Goal: Information Seeking & Learning: Check status

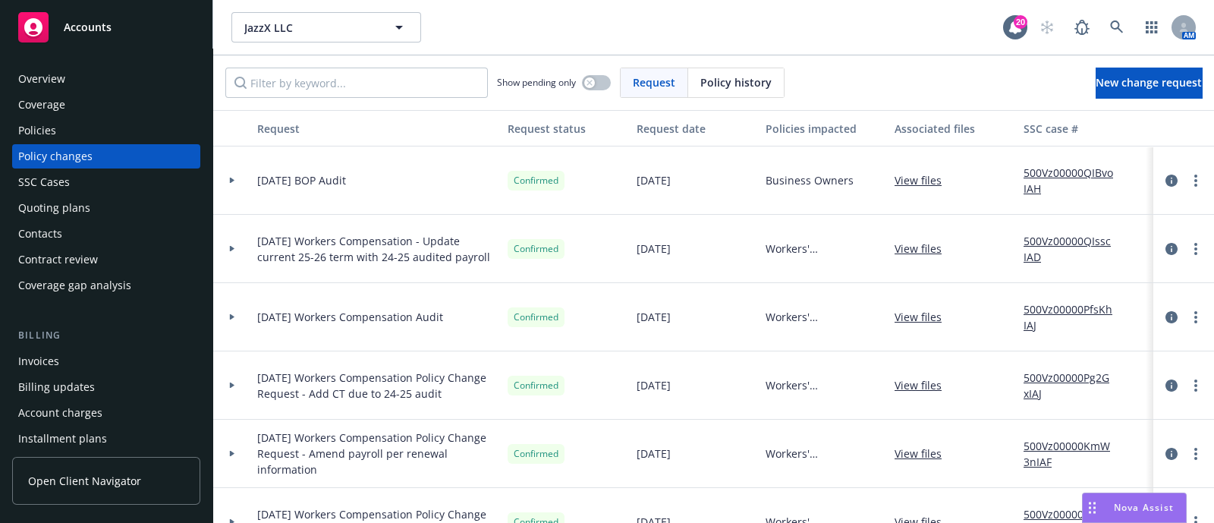
scroll to position [129, 0]
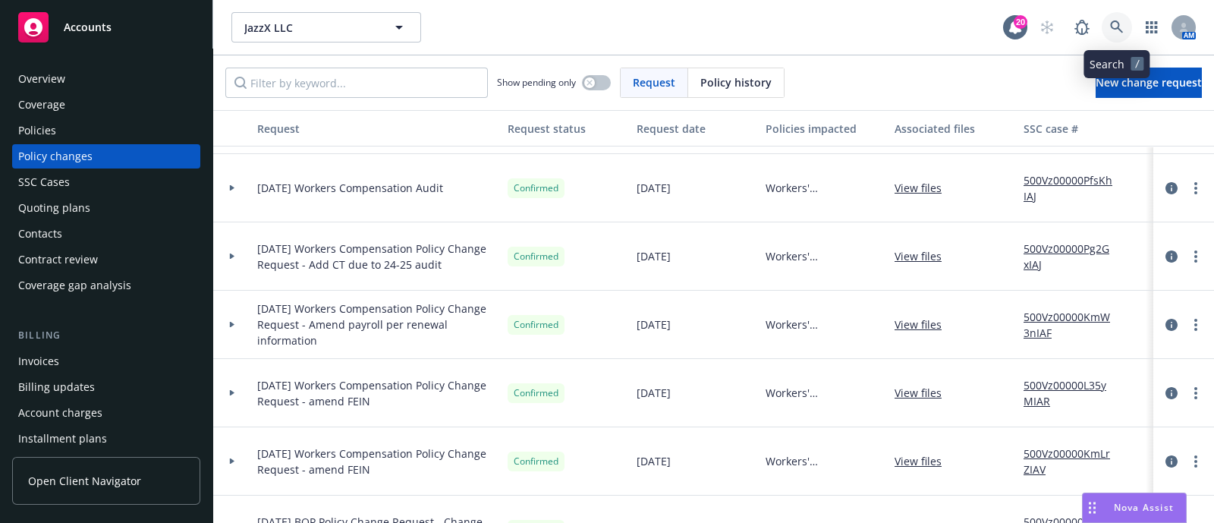
click at [1110, 20] on icon at bounding box center [1117, 27] width 14 height 14
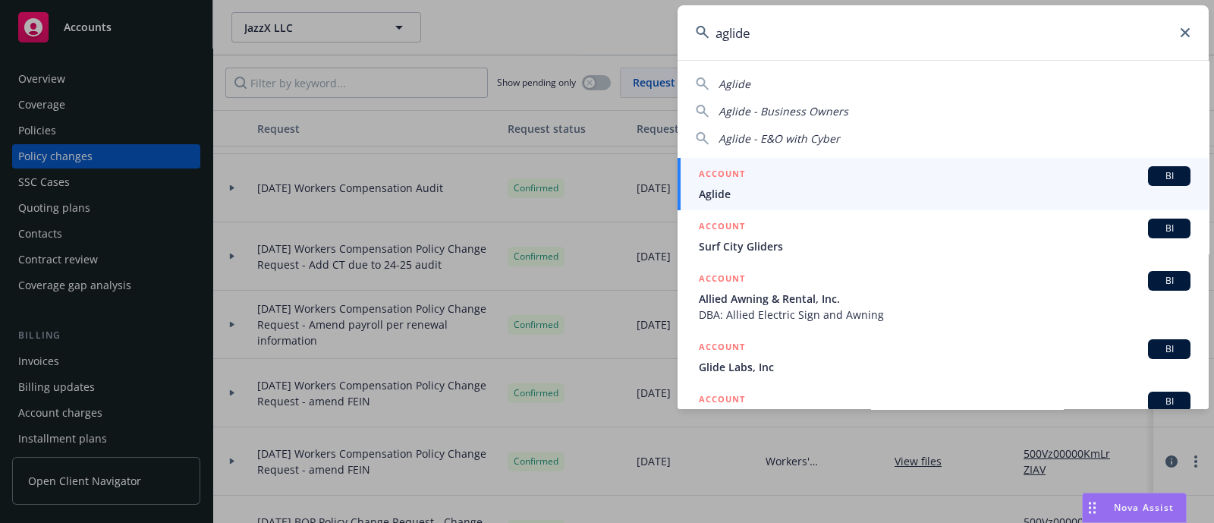
type input "aglide"
click at [770, 187] on span "Aglide" at bounding box center [945, 194] width 492 height 16
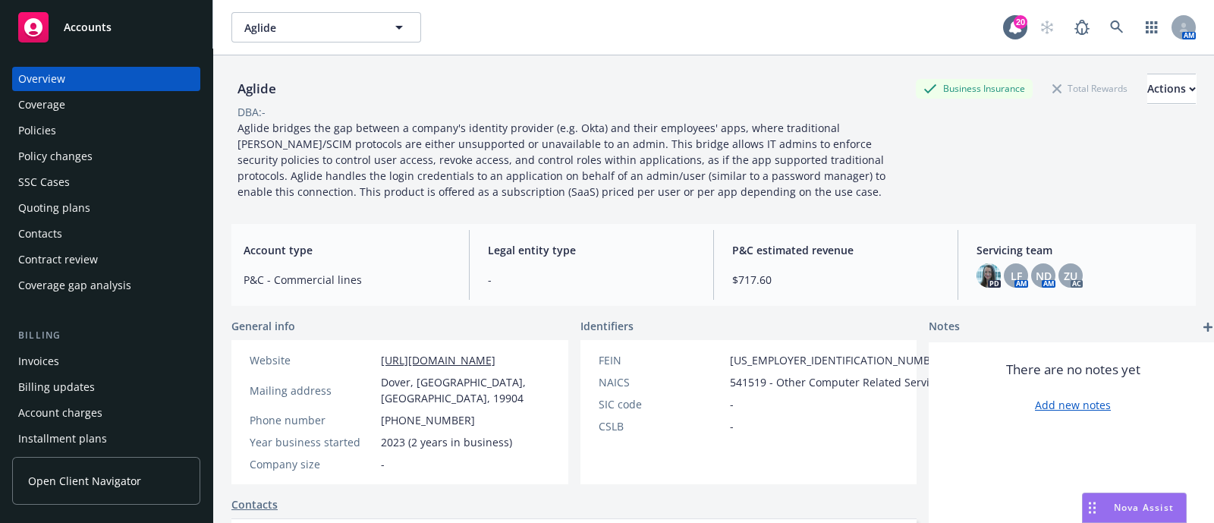
click at [145, 142] on div "Policies" at bounding box center [106, 130] width 176 height 24
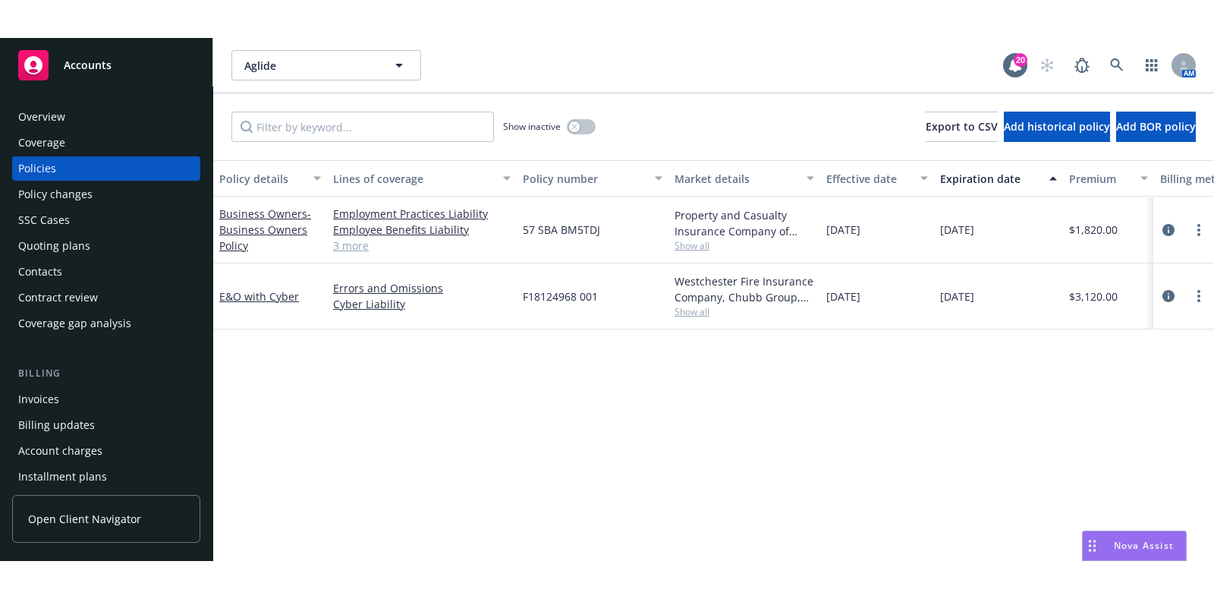
scroll to position [0, 451]
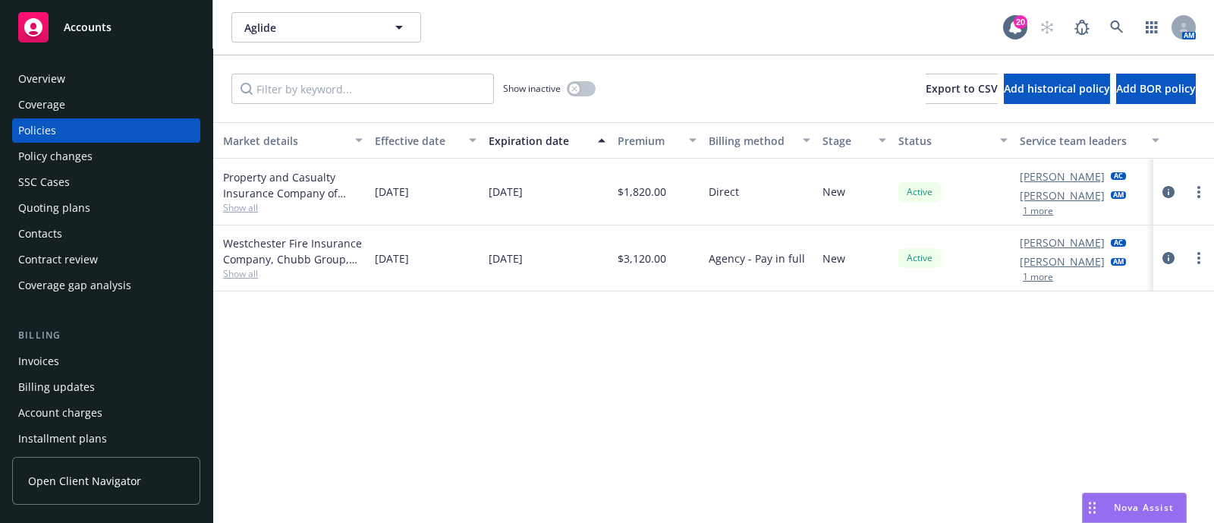
click at [750, 400] on div "Policy details Lines of coverage Policy number Market details Effective date Ex…" at bounding box center [713, 322] width 1001 height 401
click at [485, 368] on div "Policy details Lines of coverage Policy number Market details Effective date Ex…" at bounding box center [713, 322] width 1001 height 401
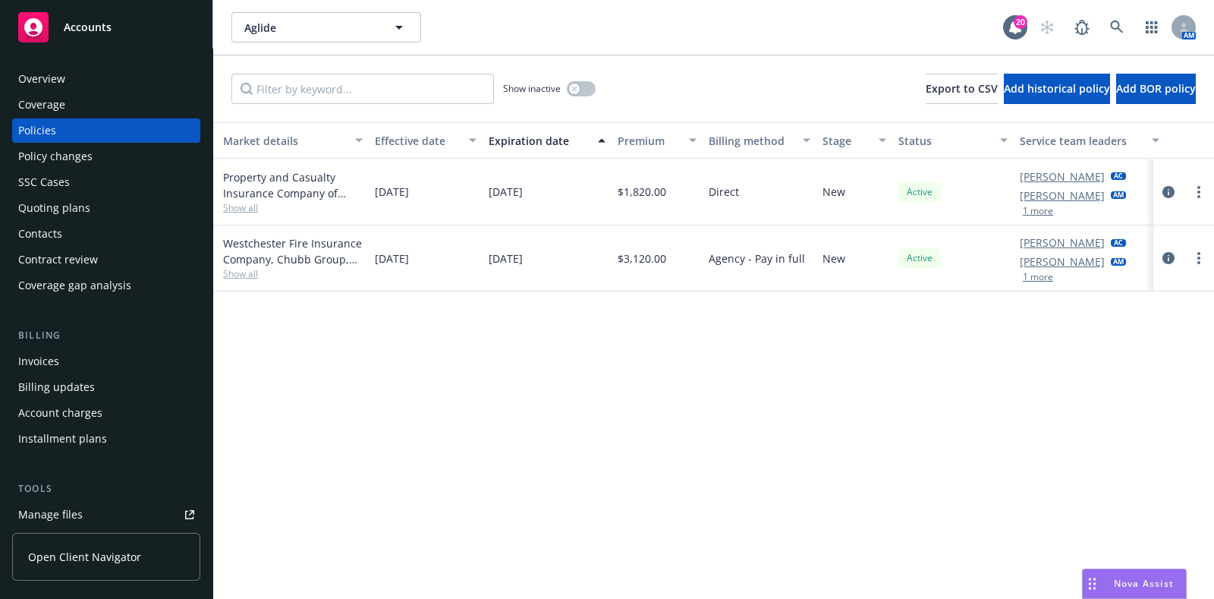
click at [96, 89] on div "Overview" at bounding box center [106, 79] width 176 height 24
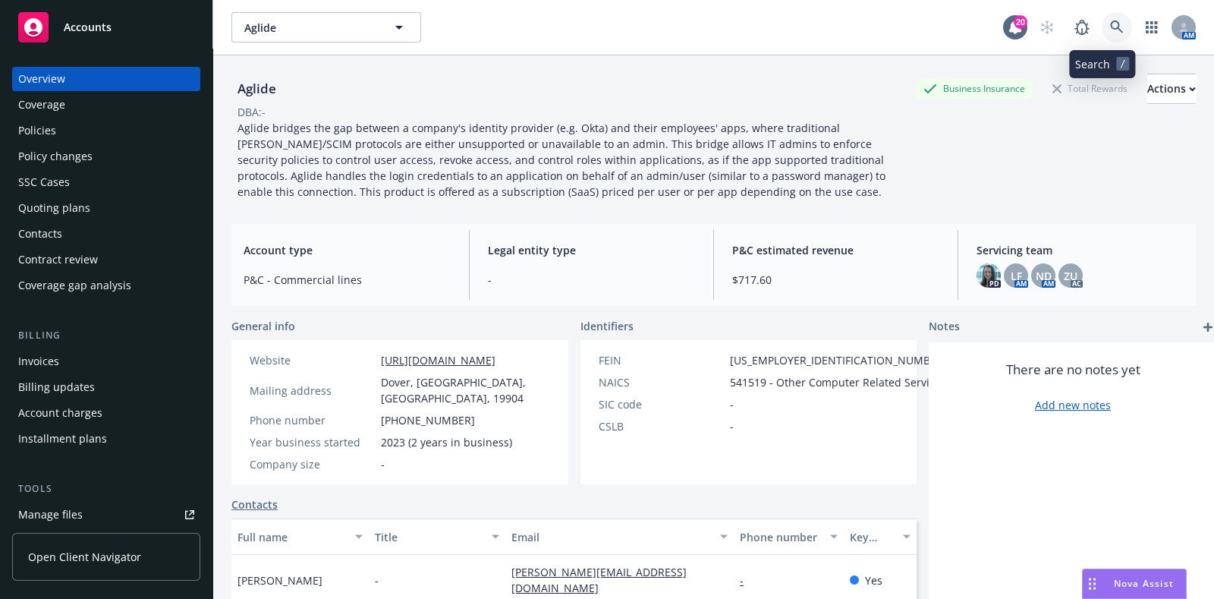
click at [1110, 24] on icon at bounding box center [1117, 27] width 14 height 14
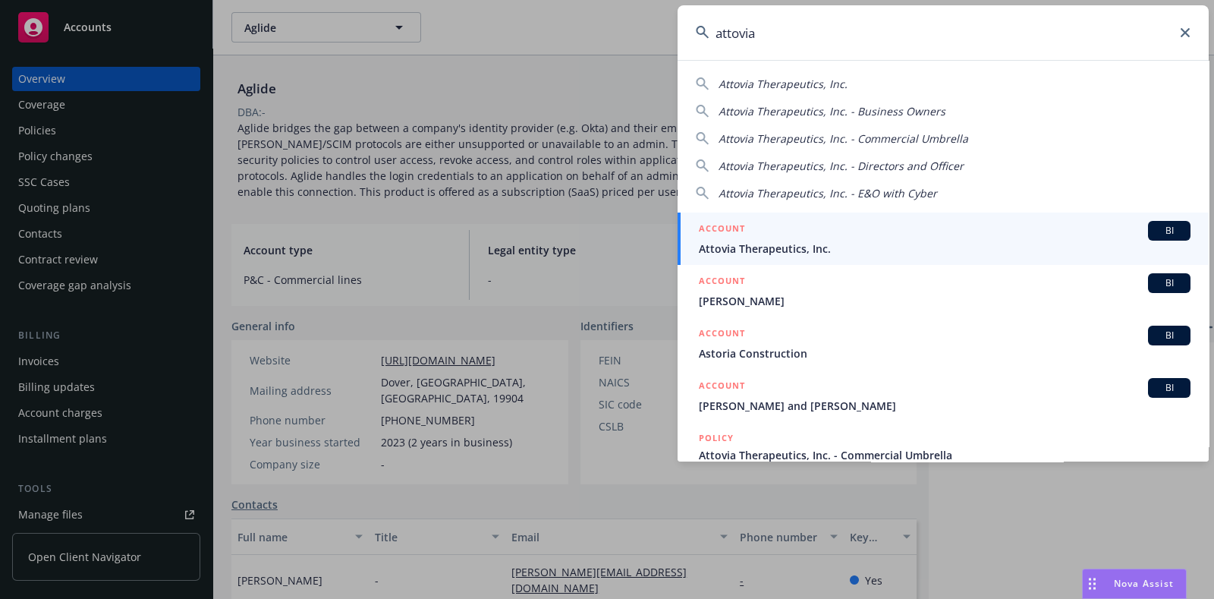
type input "attovia"
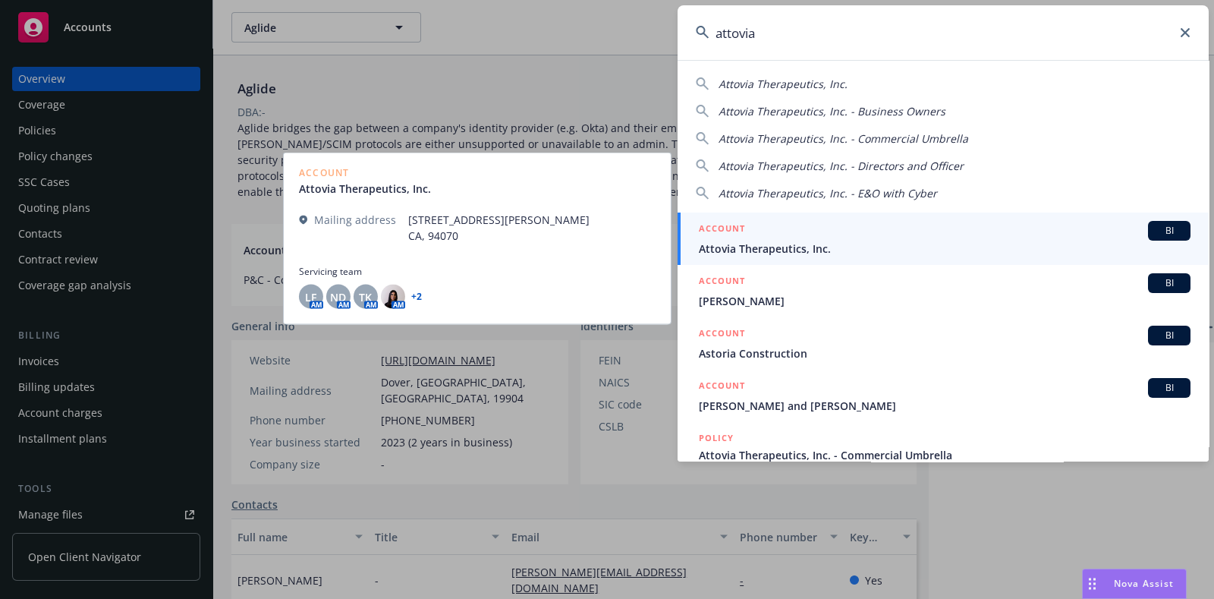
click at [738, 227] on h5 "ACCOUNT" at bounding box center [722, 230] width 46 height 18
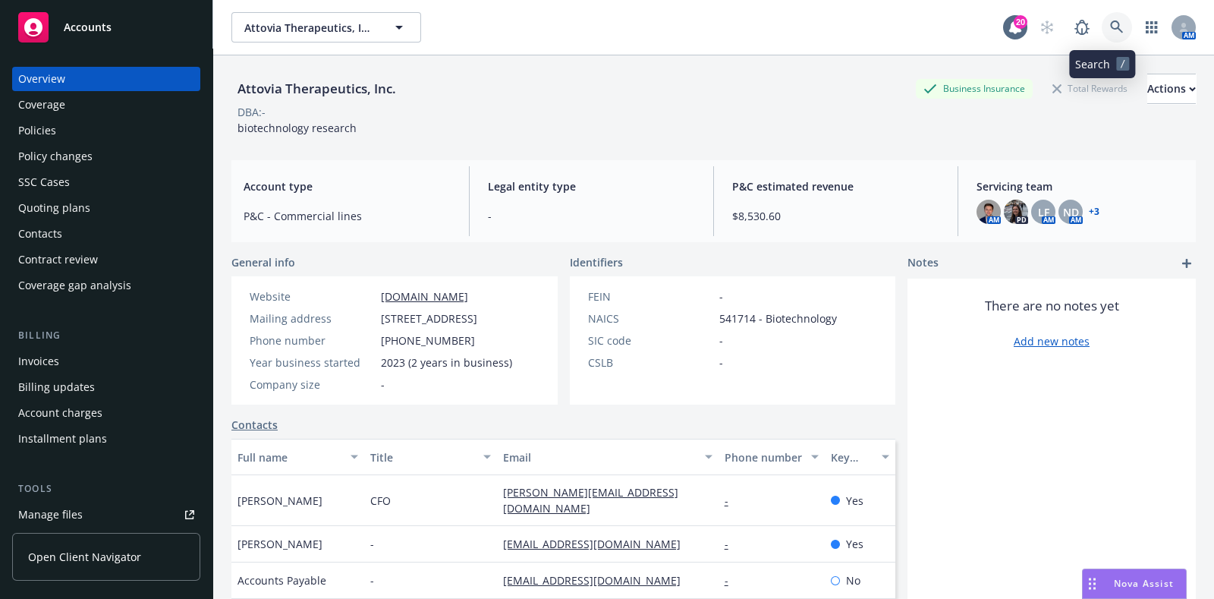
click at [1110, 27] on icon at bounding box center [1117, 27] width 14 height 14
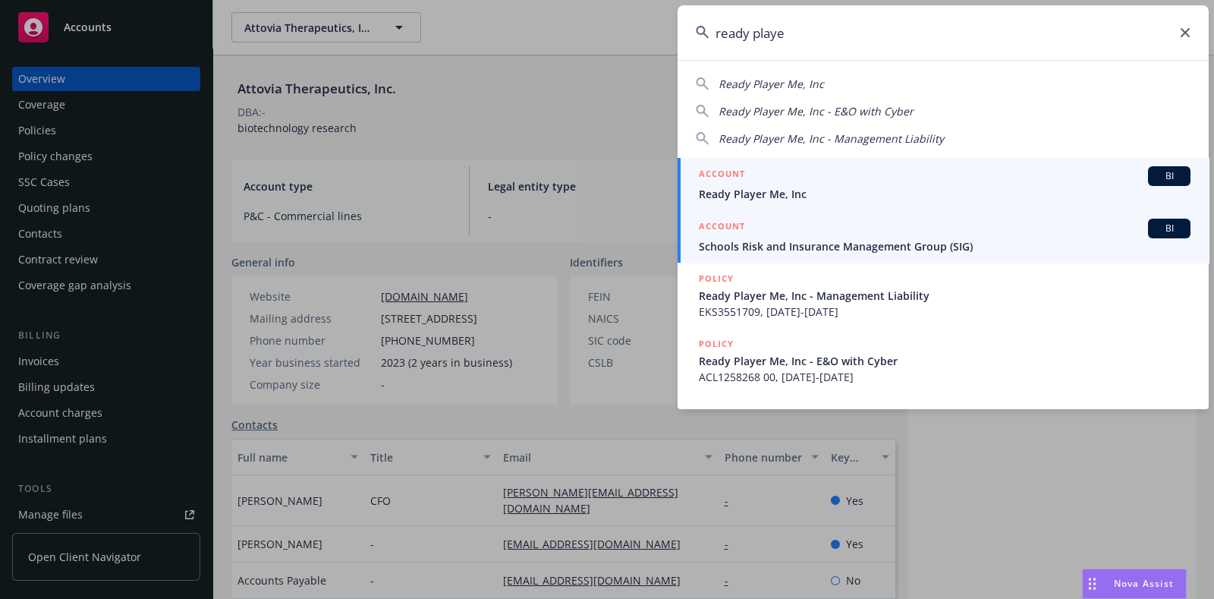
type input "ready playe"
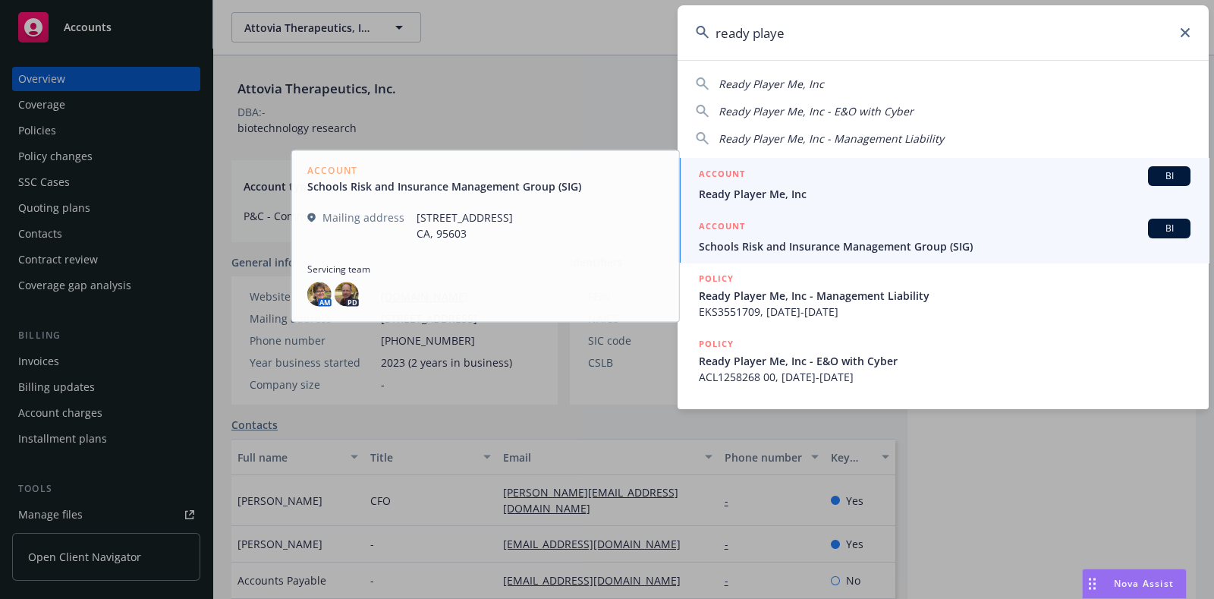
click at [743, 175] on h5 "ACCOUNT" at bounding box center [722, 175] width 46 height 18
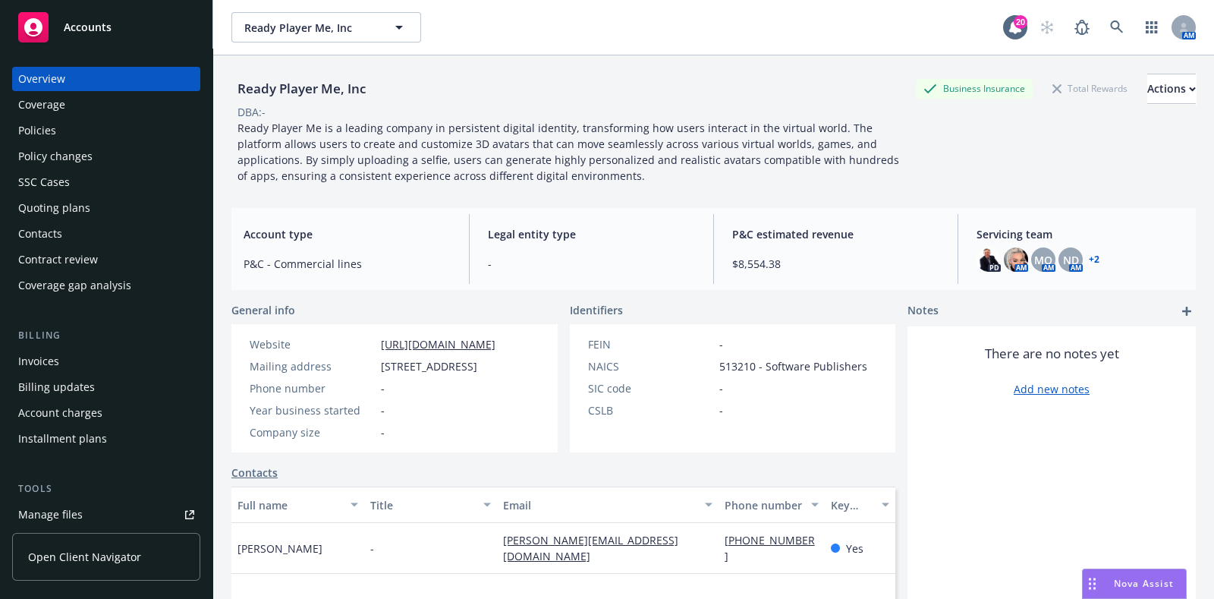
click at [1089, 262] on link "+ 2" at bounding box center [1094, 259] width 11 height 9
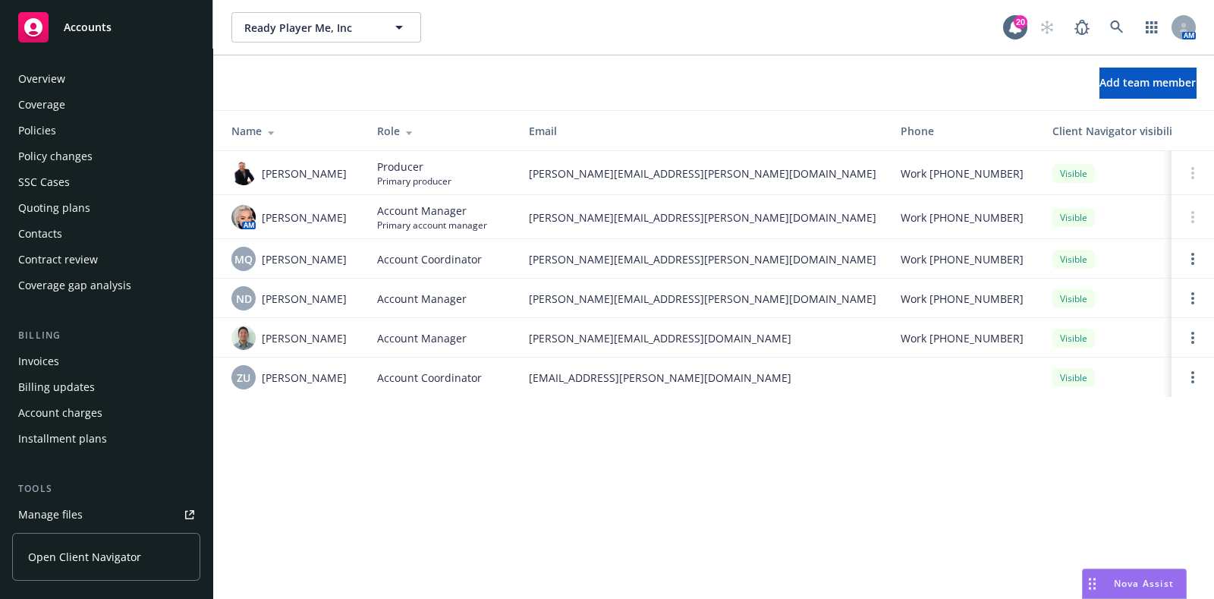
click at [71, 127] on div "Policies" at bounding box center [106, 130] width 176 height 24
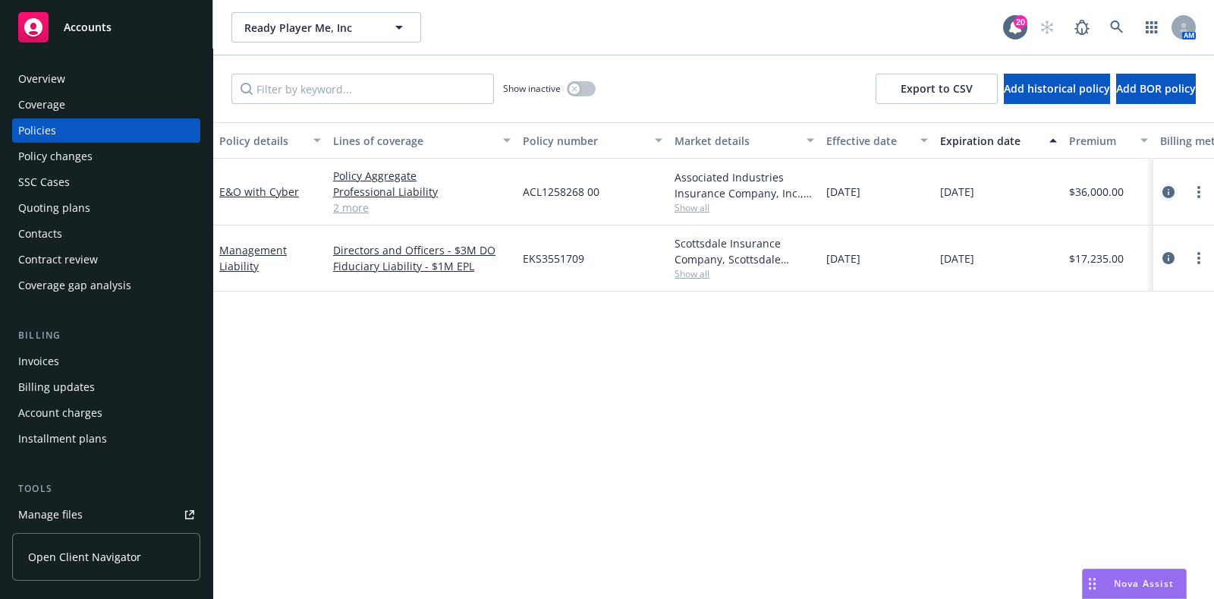
click at [1172, 195] on icon "circleInformation" at bounding box center [1168, 192] width 12 height 12
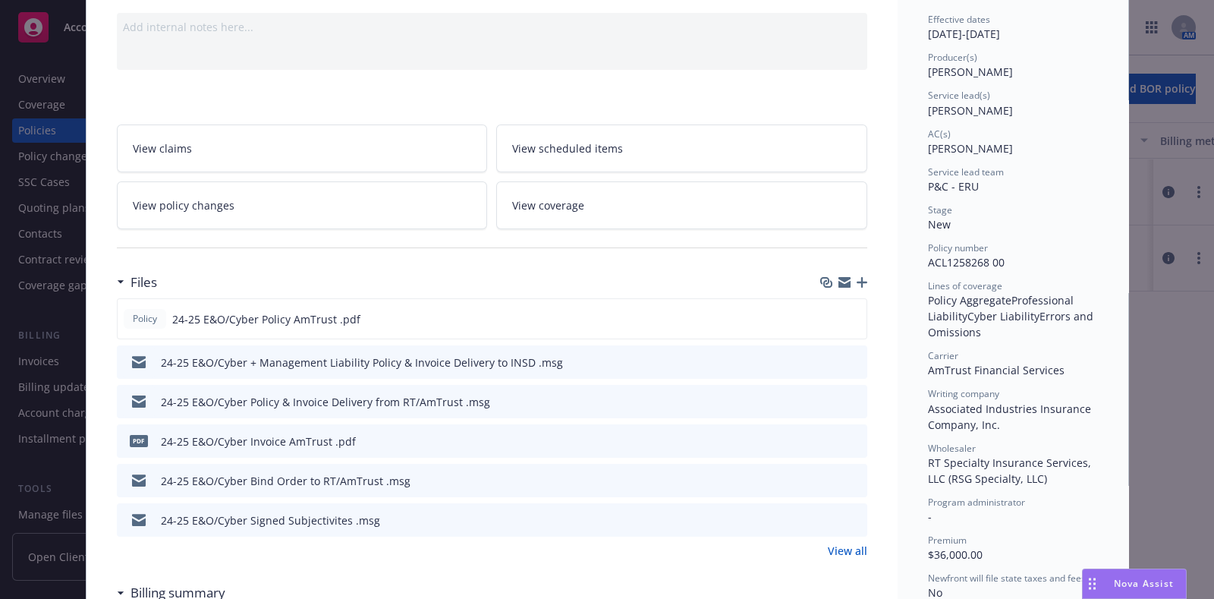
scroll to position [151, 0]
click at [846, 395] on icon "preview file" at bounding box center [853, 399] width 14 height 11
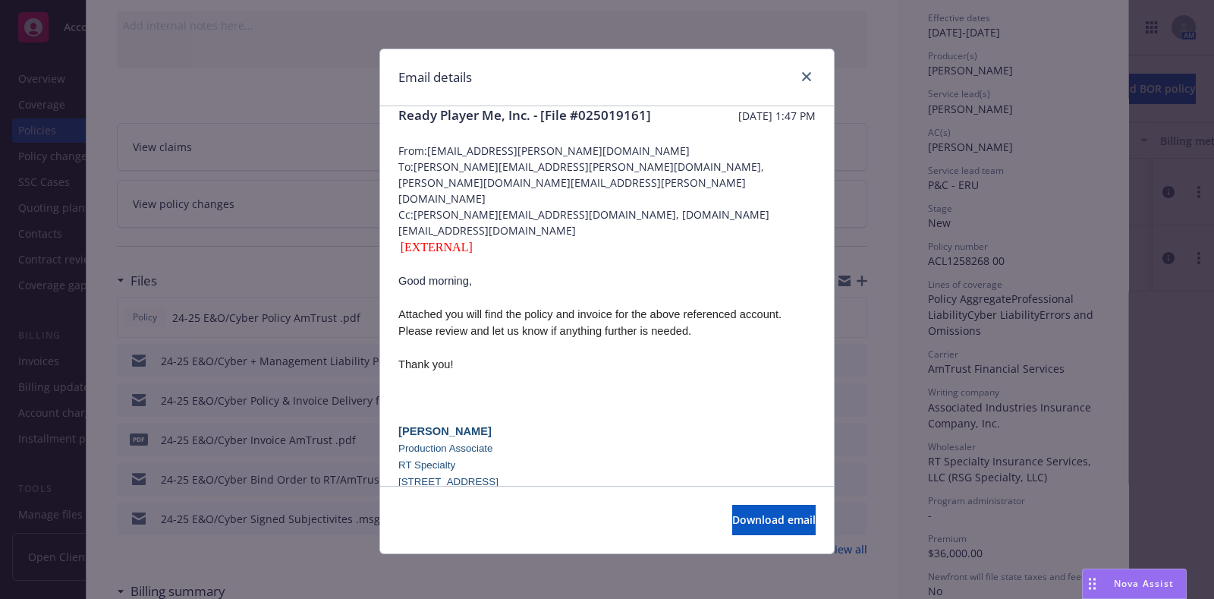
scroll to position [0, 0]
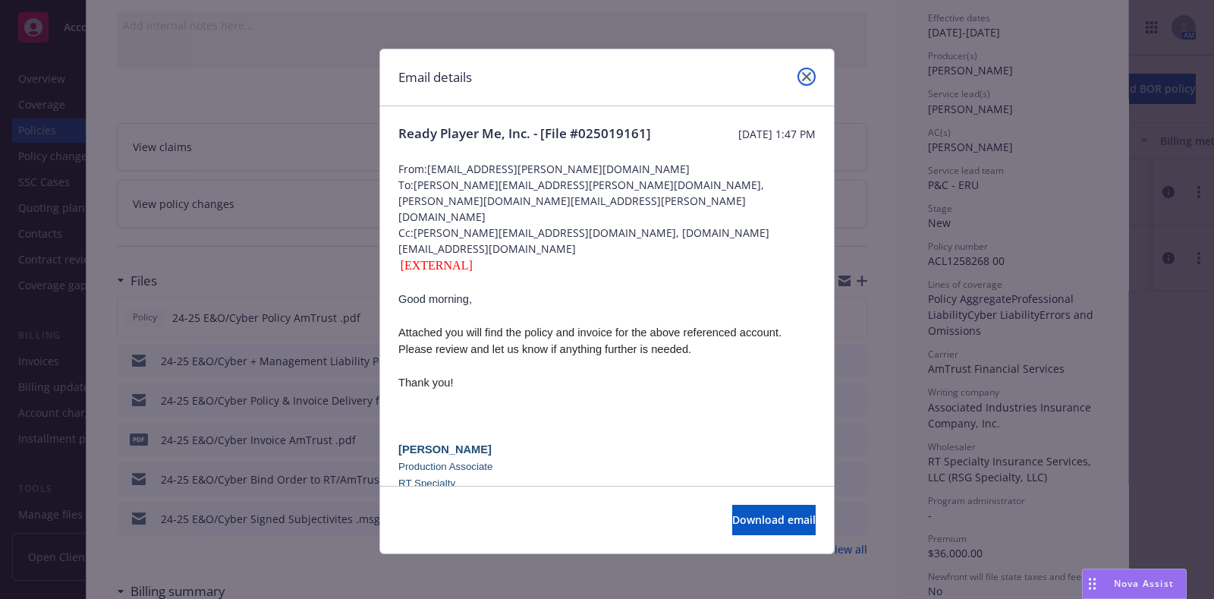
click at [802, 75] on icon "close" at bounding box center [806, 76] width 9 height 9
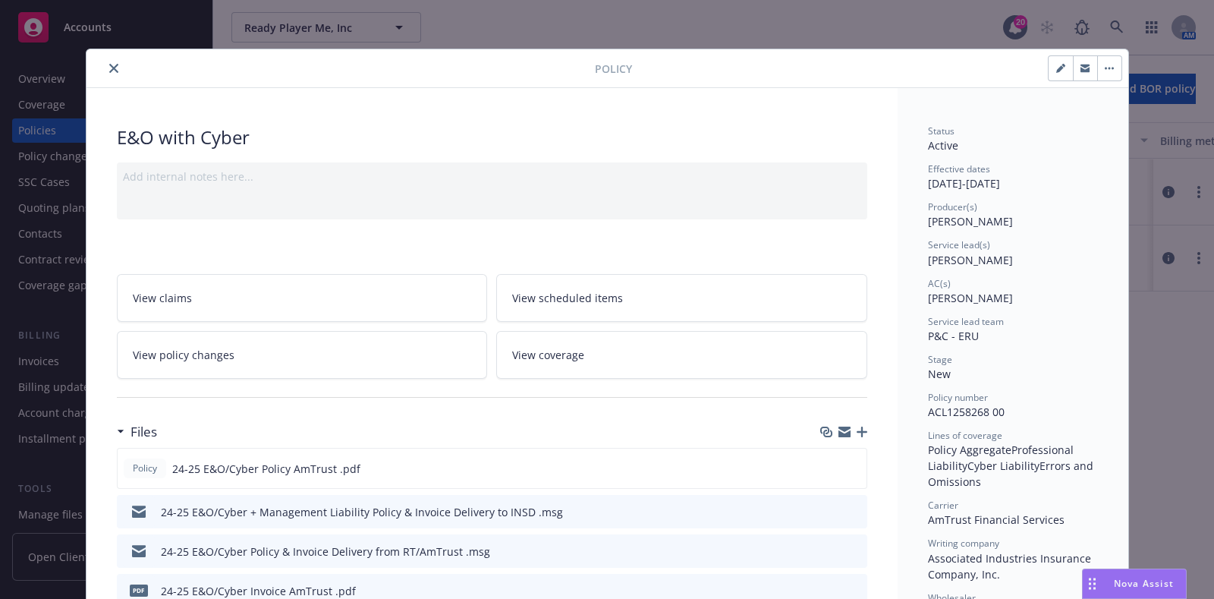
click at [108, 76] on button "close" at bounding box center [114, 68] width 18 height 18
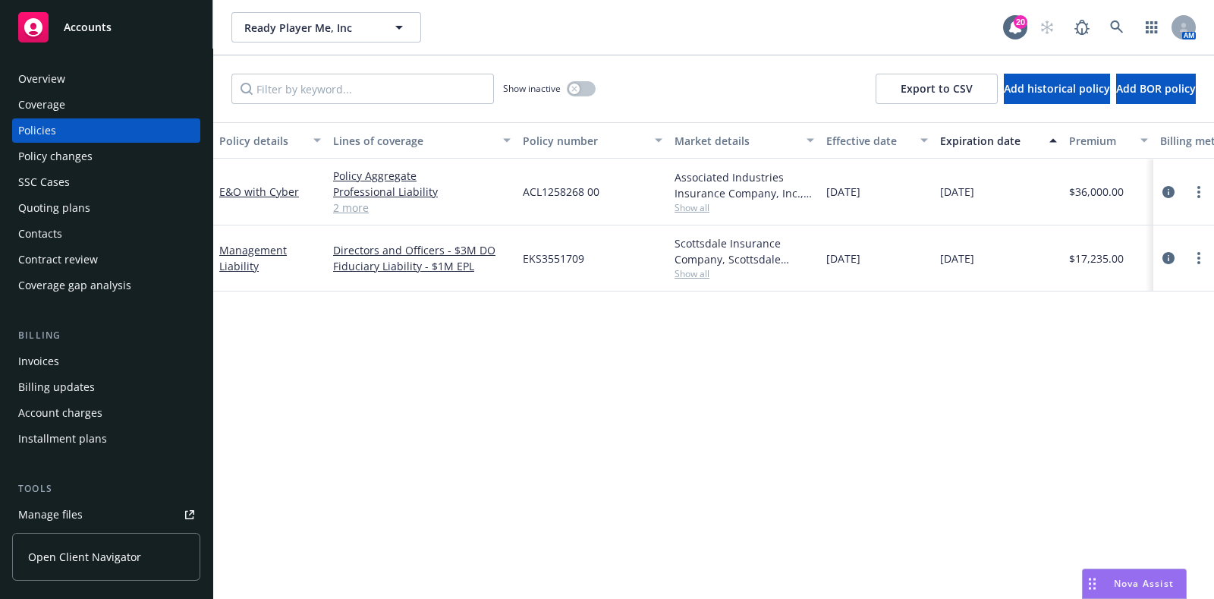
click at [1181, 263] on div at bounding box center [1183, 258] width 49 height 18
click at [701, 272] on span "Show all" at bounding box center [745, 273] width 140 height 13
click at [1169, 257] on icon "circleInformation" at bounding box center [1168, 258] width 12 height 12
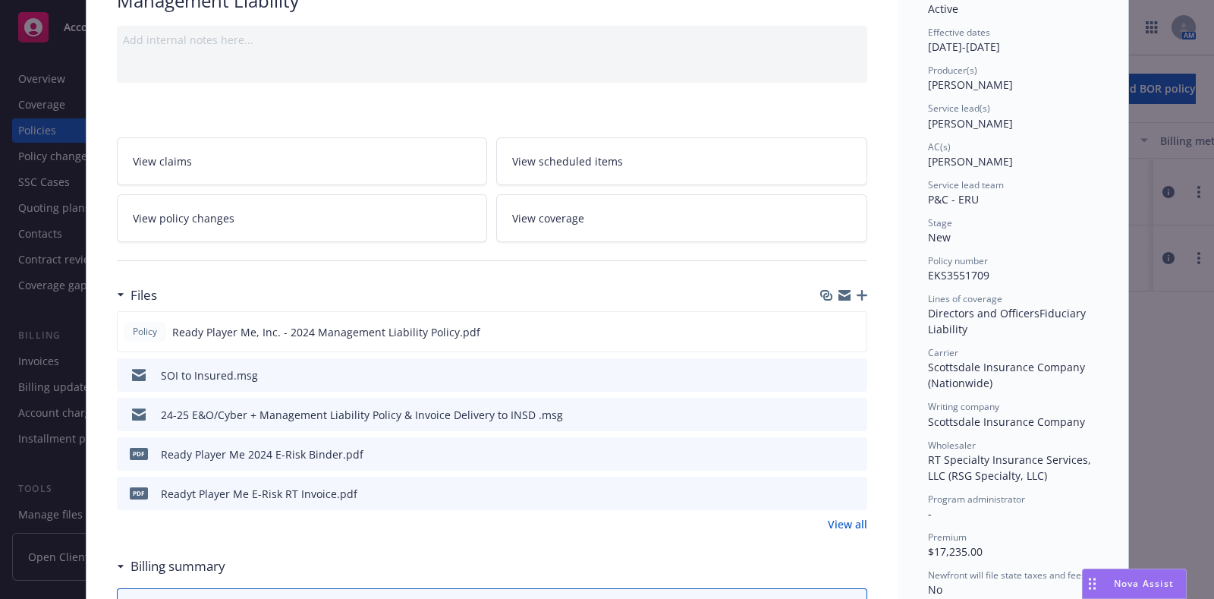
scroll to position [147, 0]
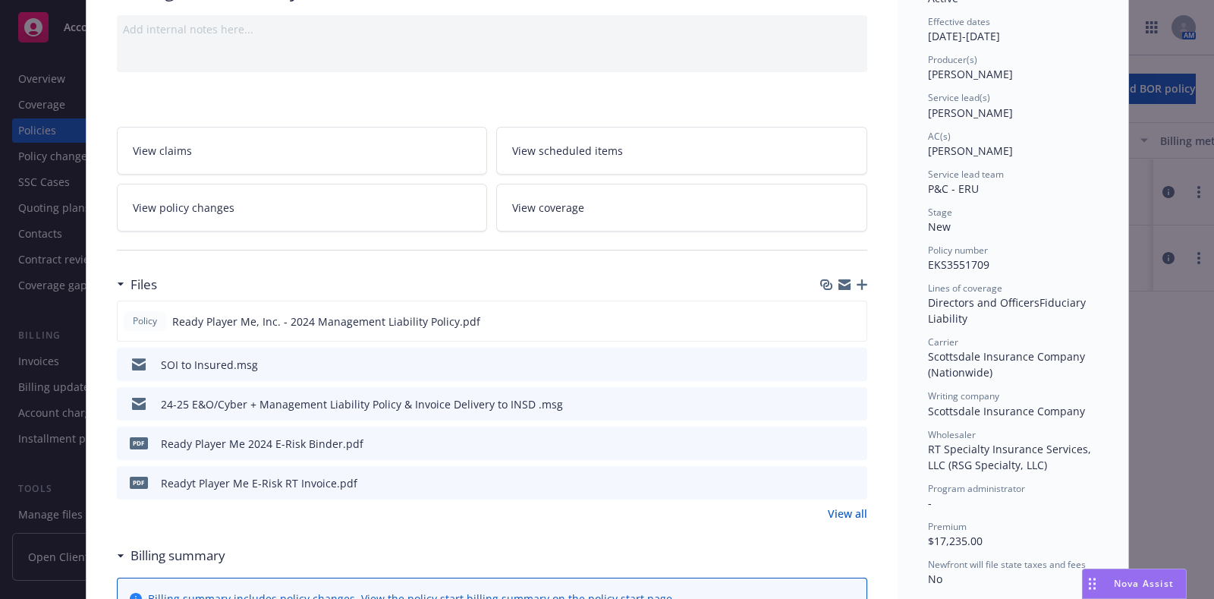
click at [846, 482] on icon "preview file" at bounding box center [853, 482] width 14 height 11
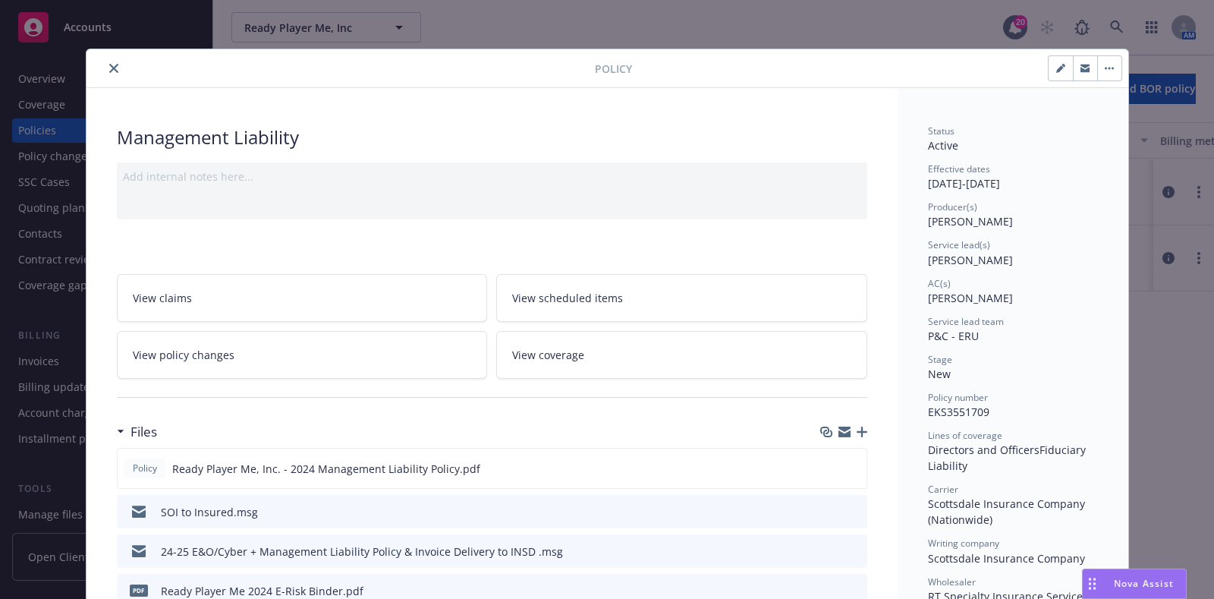
click at [109, 71] on icon "close" at bounding box center [113, 68] width 9 height 9
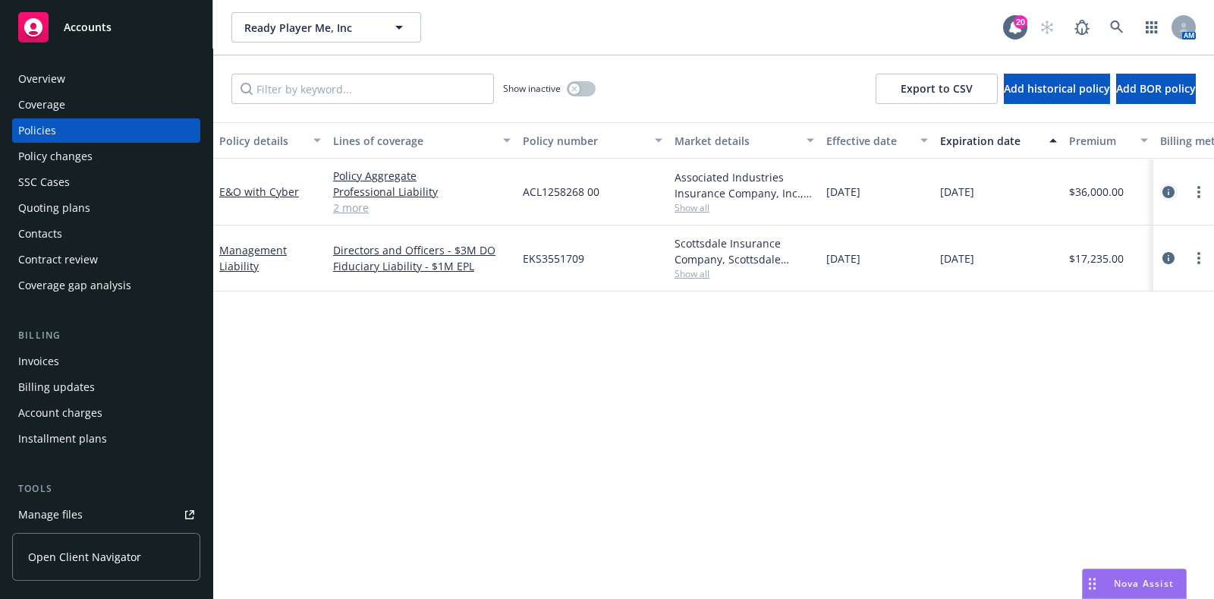
click at [1165, 188] on icon "circleInformation" at bounding box center [1168, 192] width 12 height 12
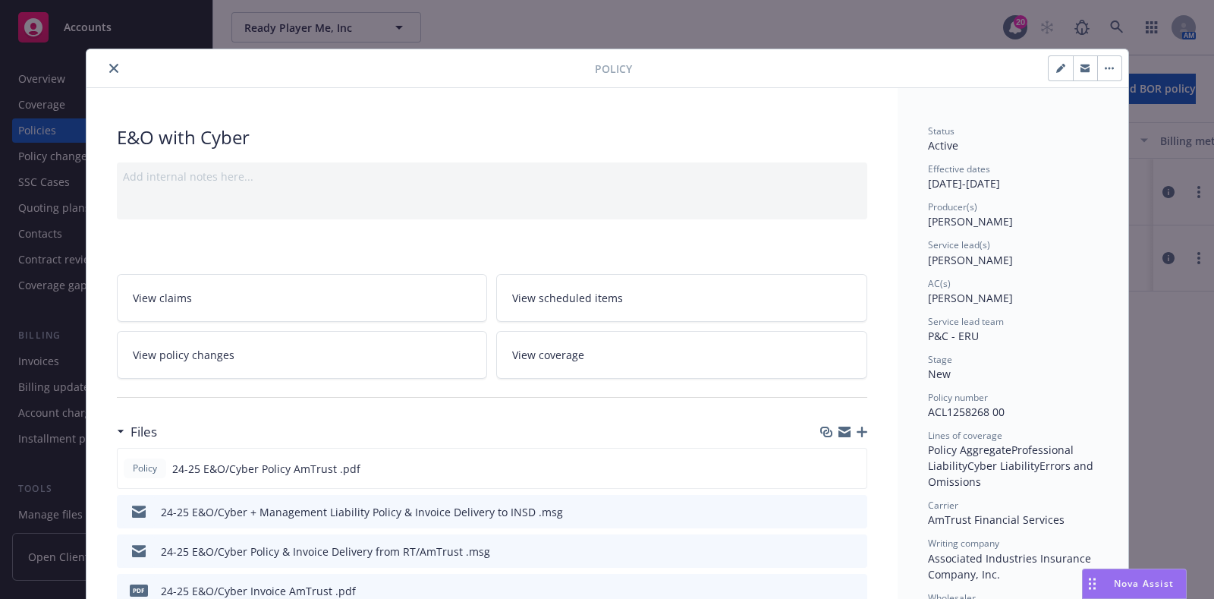
scroll to position [45, 0]
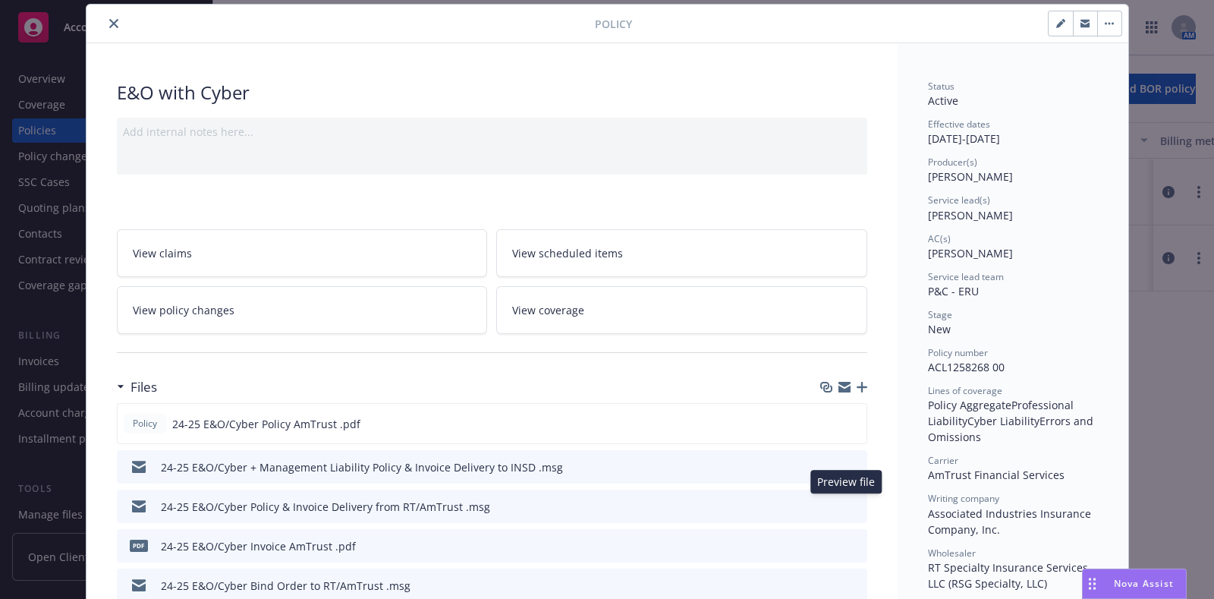
click at [850, 503] on icon "preview file" at bounding box center [853, 505] width 14 height 11
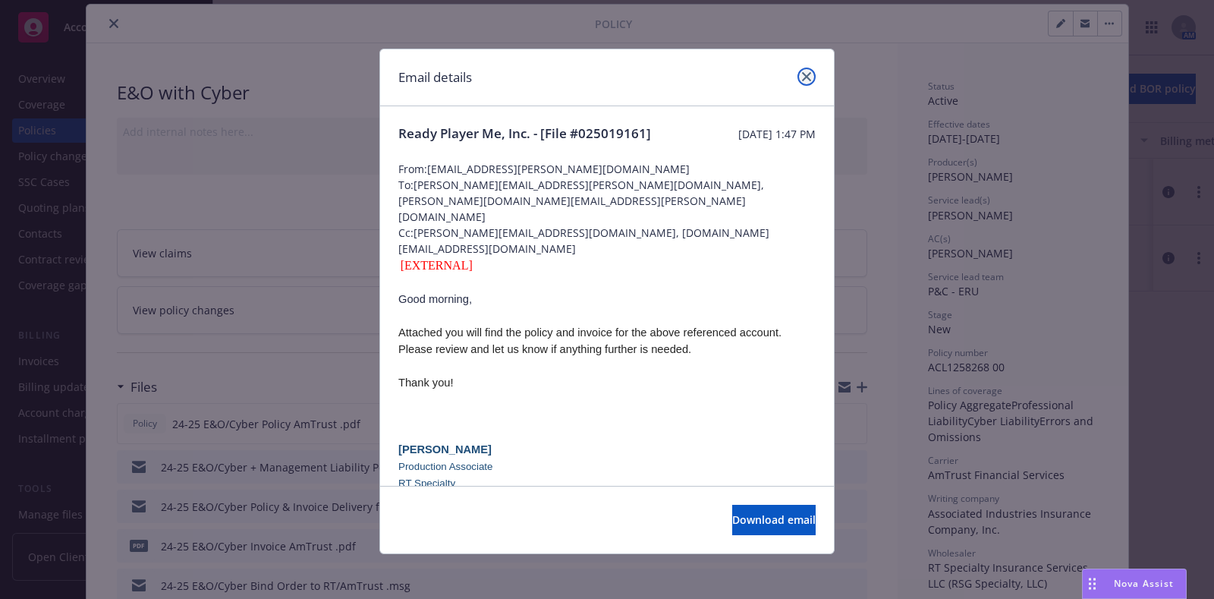
click at [802, 78] on icon "close" at bounding box center [806, 76] width 9 height 9
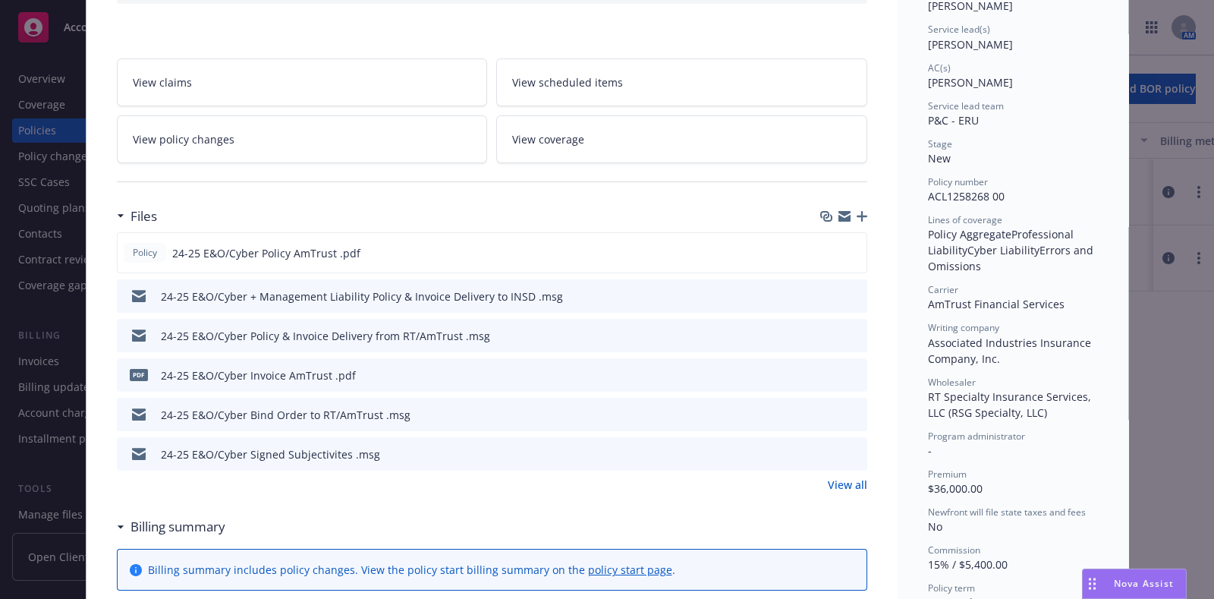
scroll to position [216, 0]
drag, startPoint x: 1006, startPoint y: 192, endPoint x: 922, endPoint y: 195, distance: 84.3
click at [928, 195] on div "Policy number ACL1258268 00" at bounding box center [1013, 189] width 170 height 29
copy span "ACL1258268 00"
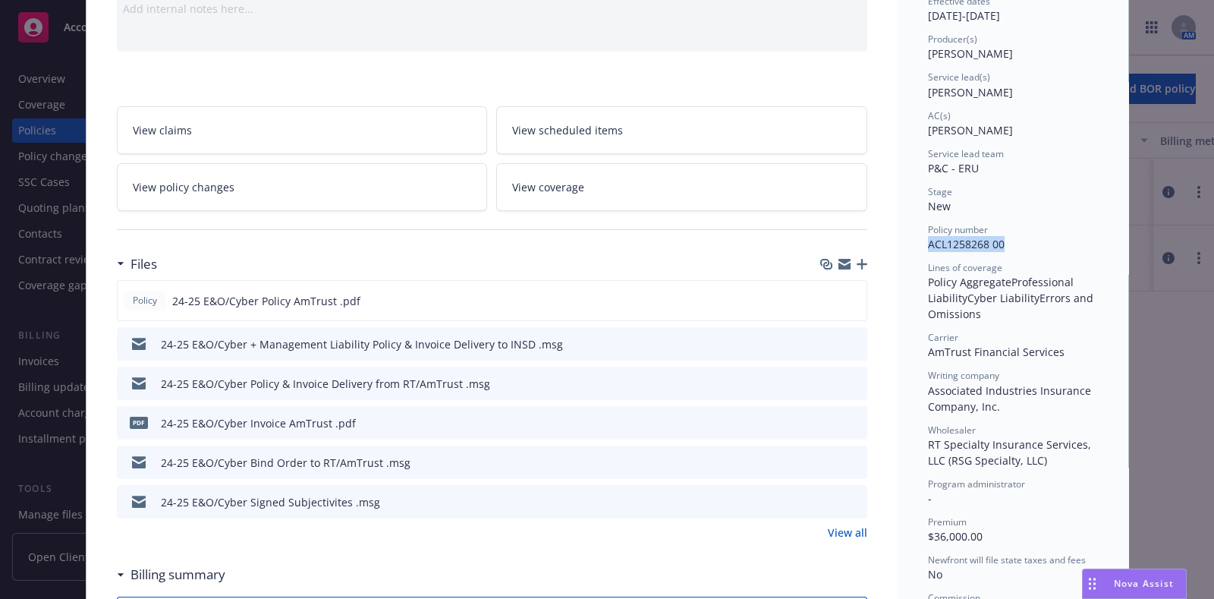
scroll to position [0, 0]
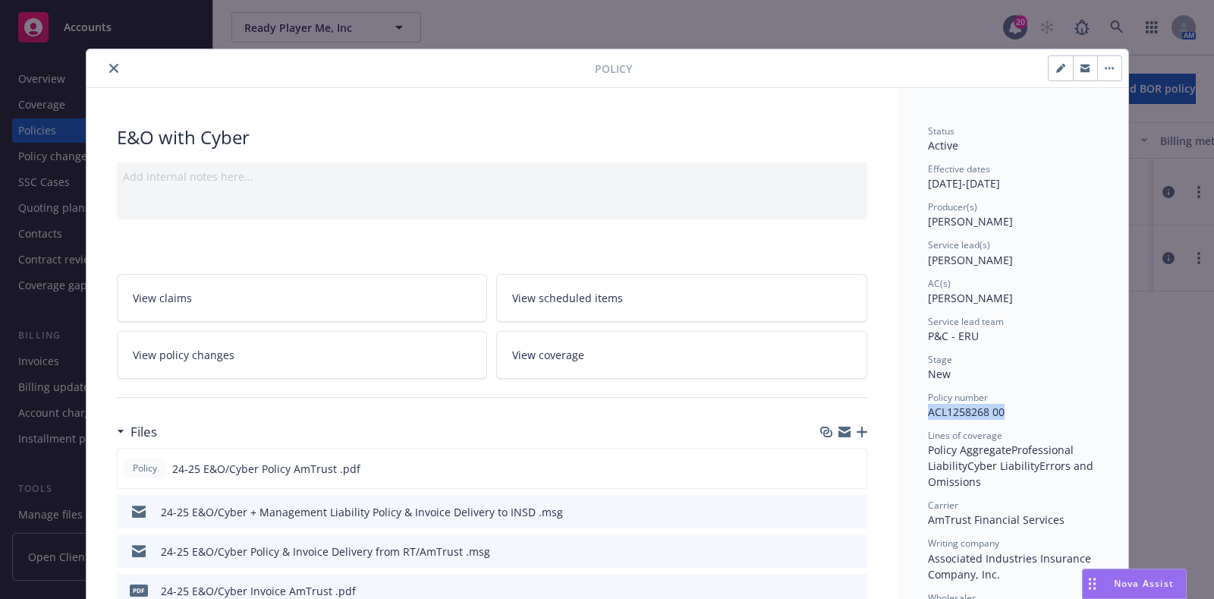
click at [105, 68] on button "close" at bounding box center [114, 68] width 18 height 18
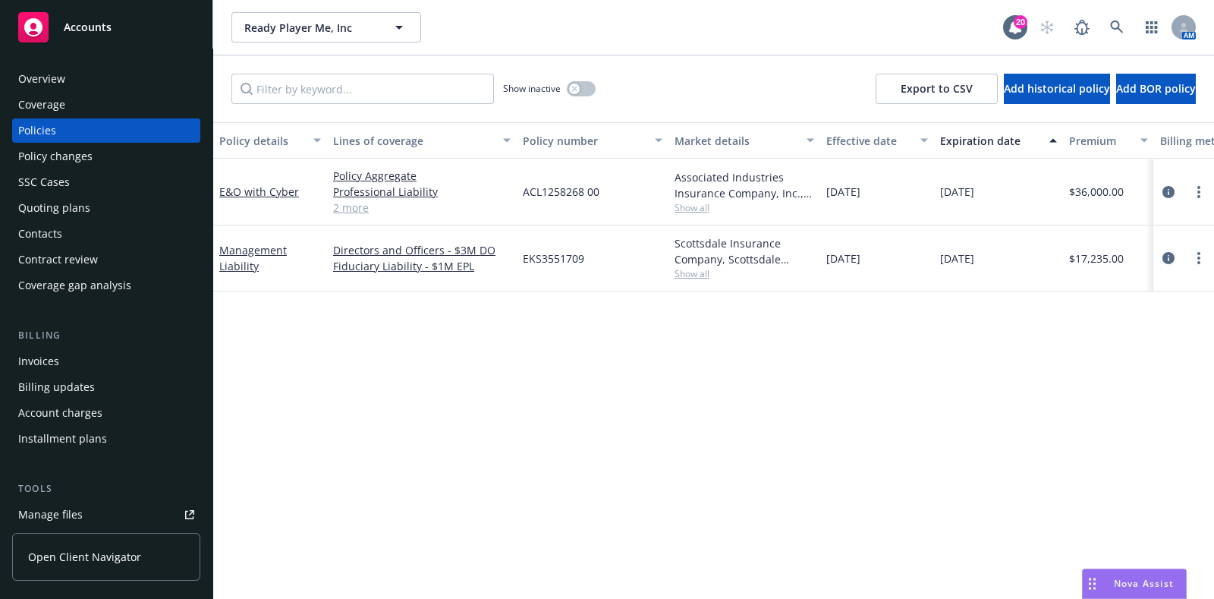
click at [77, 200] on div "Quoting plans" at bounding box center [54, 208] width 72 height 24
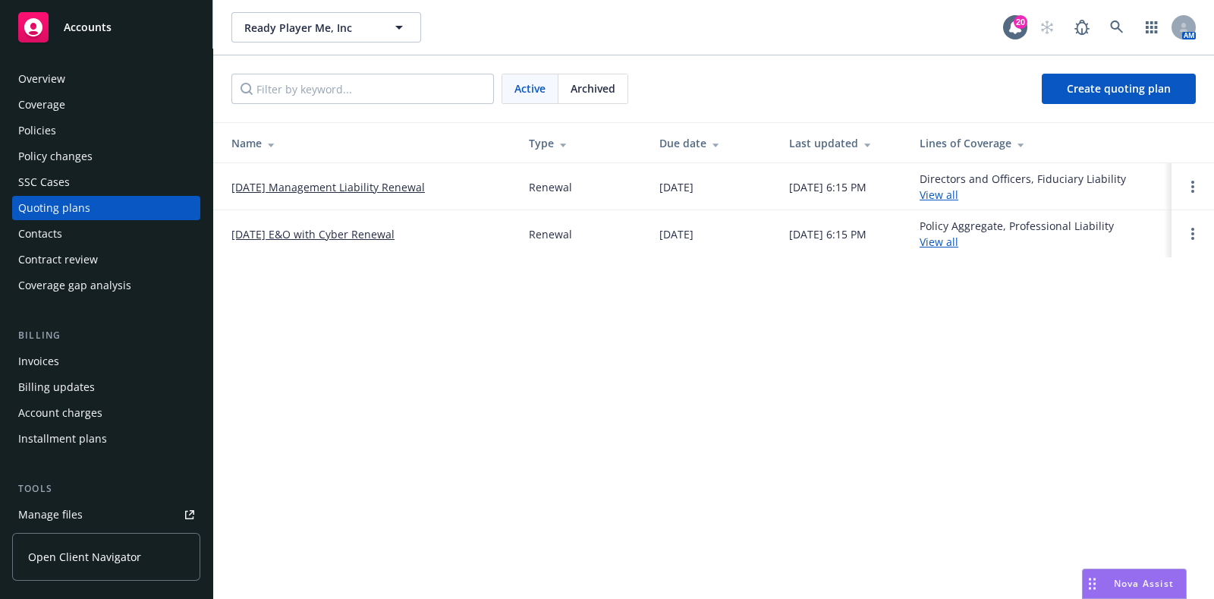
click at [338, 226] on link "[DATE] E&O with Cyber Renewal" at bounding box center [312, 234] width 163 height 16
